Goal: Task Accomplishment & Management: Manage account settings

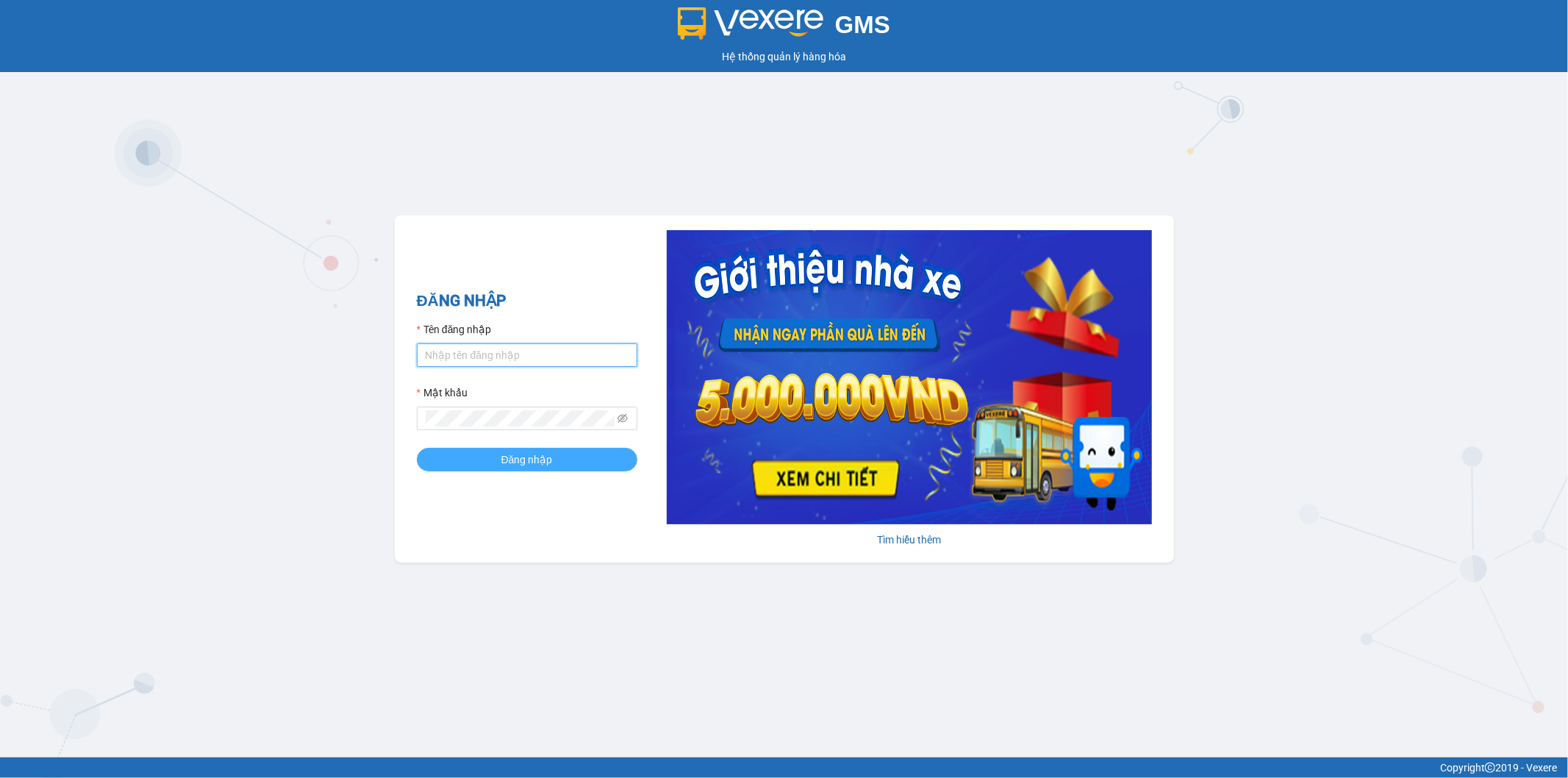
type input "thanhhoai.huynhgia"
click at [484, 461] on button "Đăng nhập" at bounding box center [527, 459] width 220 height 23
